Goal: Information Seeking & Learning: Learn about a topic

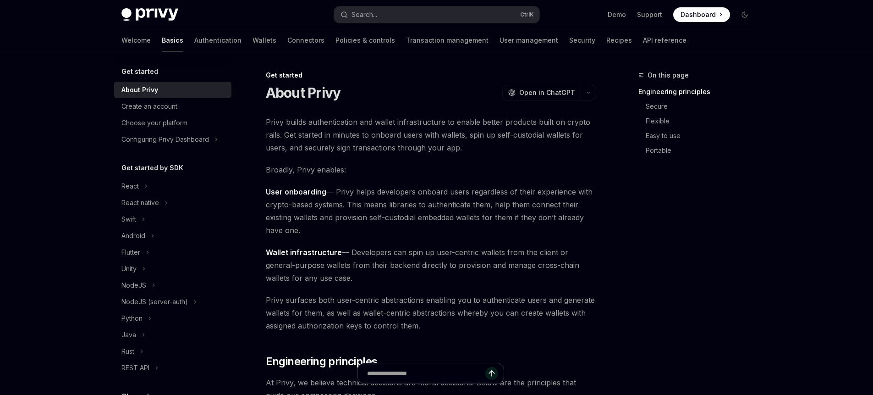
click at [369, 122] on span "Privy builds authentication and wallet infrastructure to enable better products…" at bounding box center [431, 134] width 330 height 38
click at [252, 46] on link "Wallets" at bounding box center [264, 40] width 24 height 22
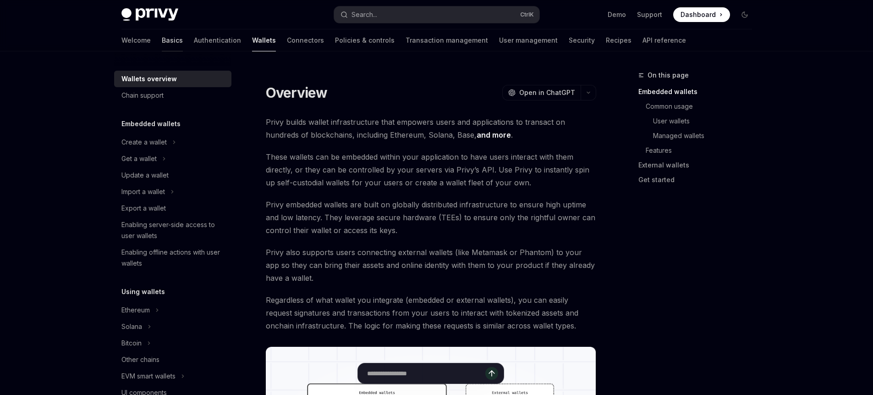
click at [162, 39] on link "Basics" at bounding box center [172, 40] width 21 height 22
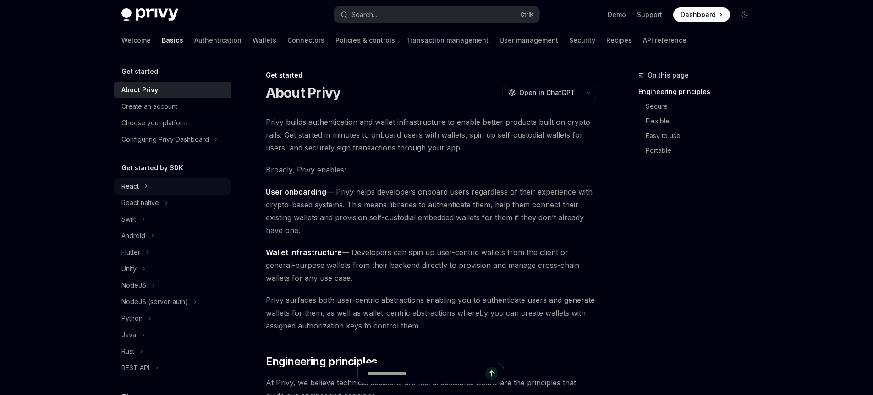
scroll to position [82, 0]
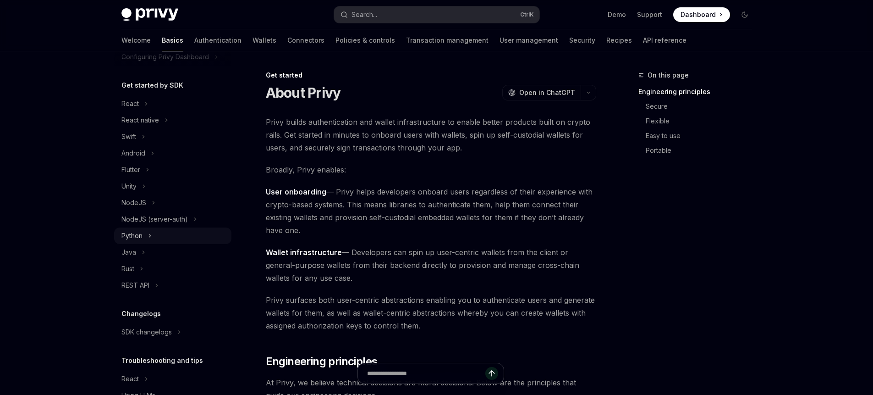
click at [147, 235] on button "Python" at bounding box center [172, 235] width 117 height 16
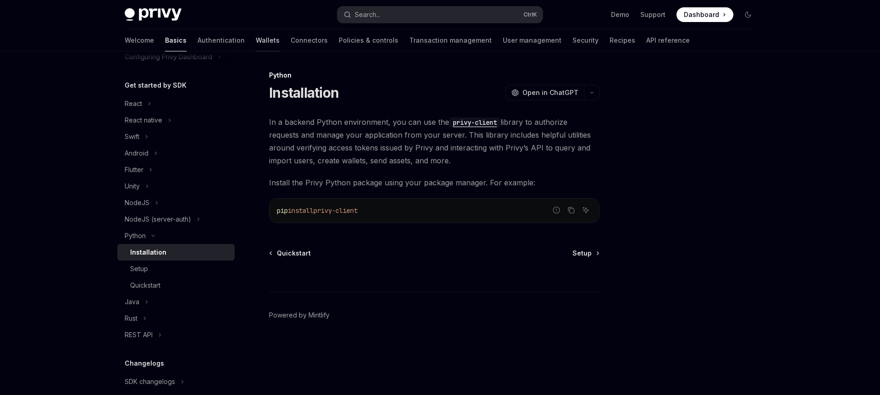
click at [256, 40] on link "Wallets" at bounding box center [268, 40] width 24 height 22
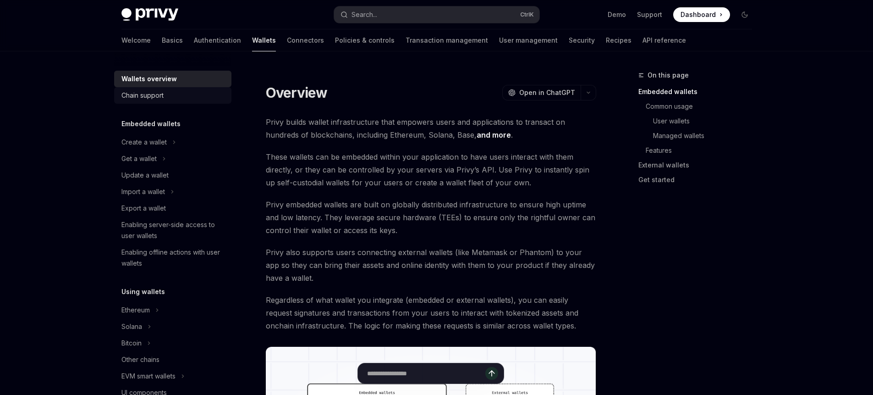
click at [152, 100] on div "Chain support" at bounding box center [142, 95] width 42 height 11
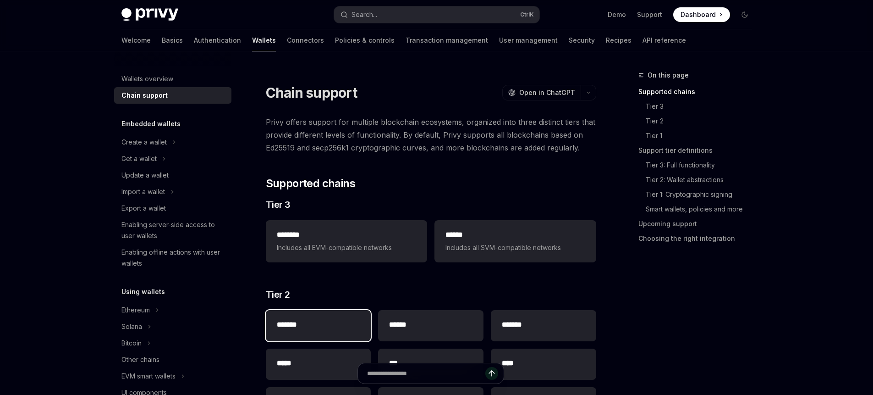
click at [299, 335] on div "*******" at bounding box center [318, 325] width 105 height 31
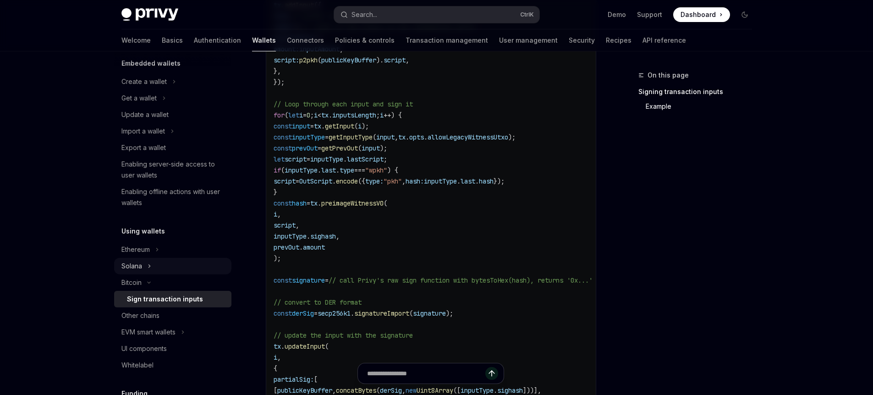
scroll to position [82, 0]
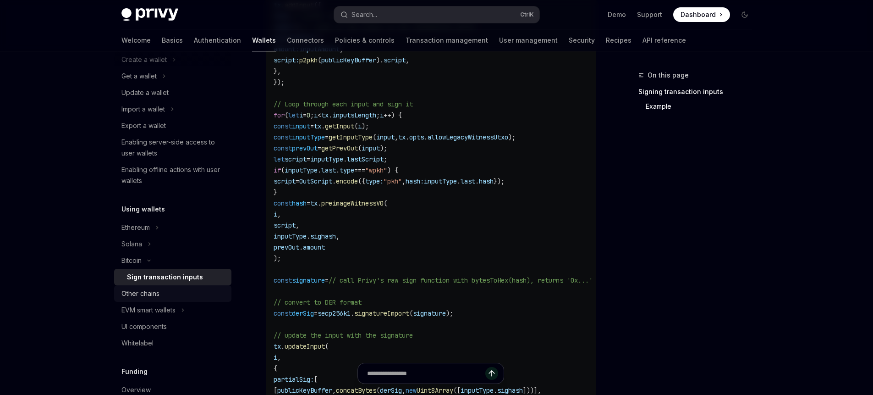
click at [181, 301] on link "Other chains" at bounding box center [172, 293] width 117 height 16
type textarea "*"
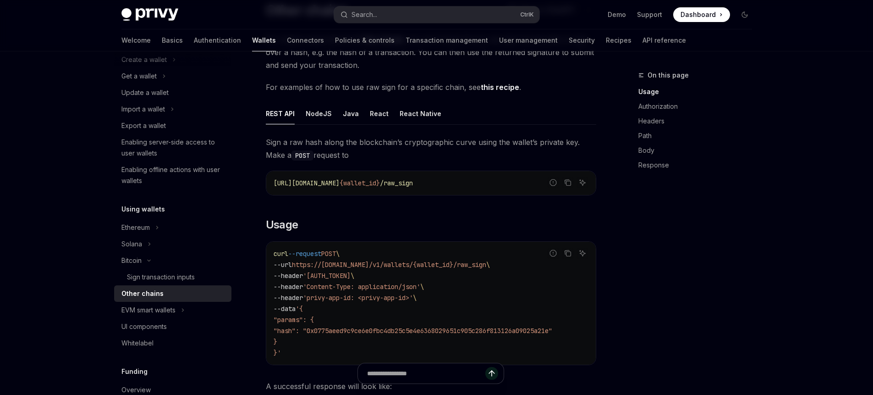
scroll to position [247, 0]
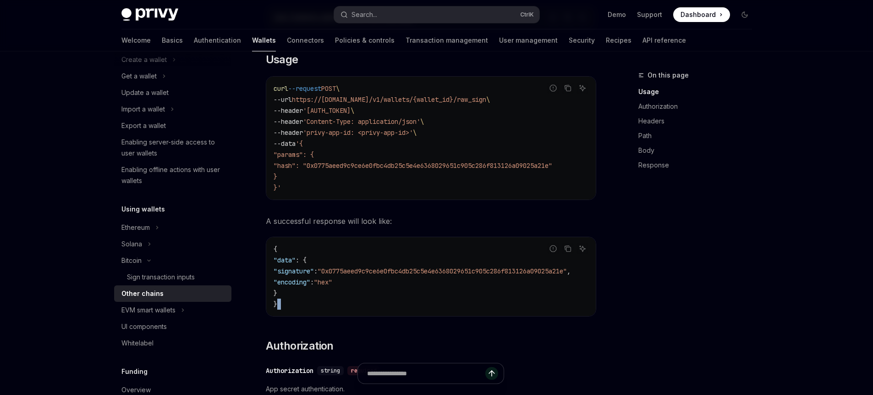
drag, startPoint x: 392, startPoint y: 323, endPoint x: 400, endPoint y: 324, distance: 8.3
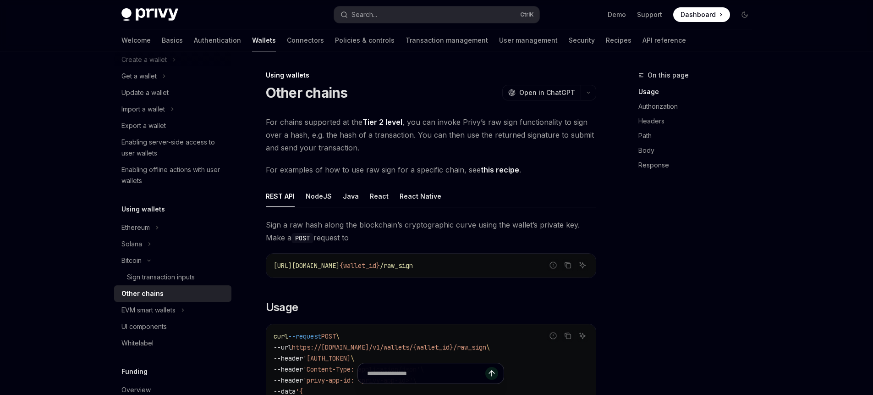
scroll to position [0, 0]
